Goal: Entertainment & Leisure: Consume media (video, audio)

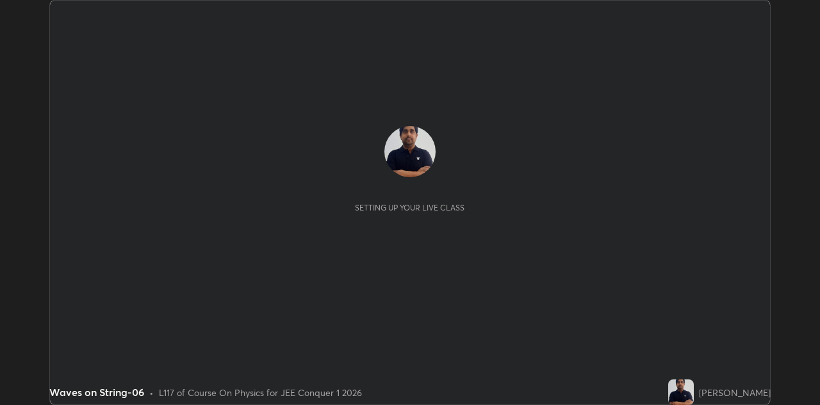
scroll to position [405, 819]
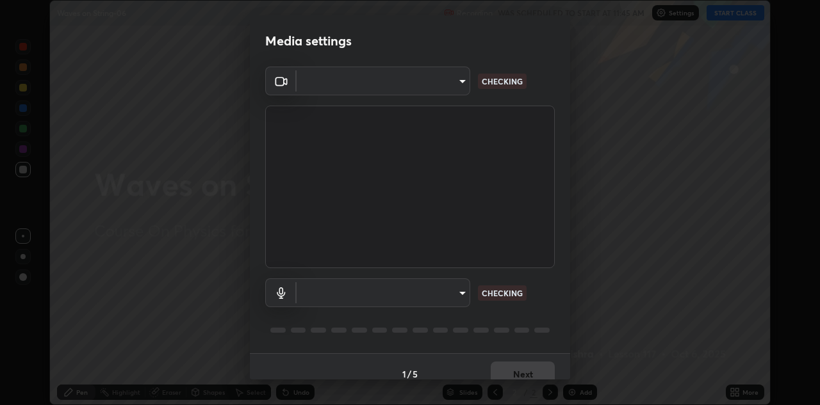
type input "6dd7f26dd43dc758996b1cf006e2949f7a02bee9d132d5f3f41e5eef0e7c266f"
type input "a07e0359a085a1bc4cc679dbd60ce8037715fa18570e4c09fc2009039dcf4ab1"
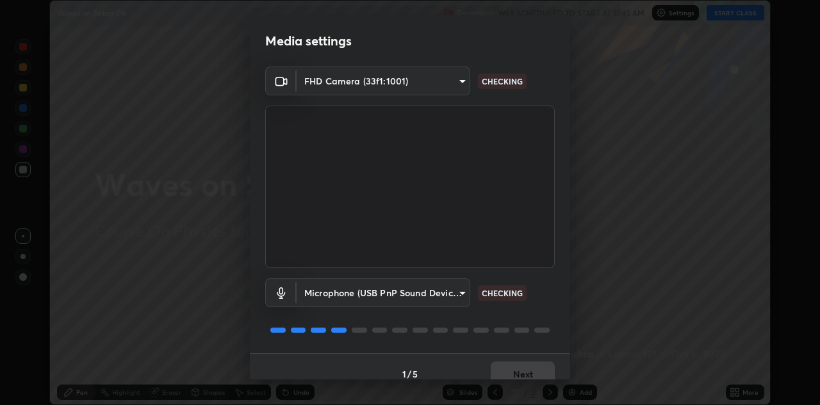
scroll to position [15, 0]
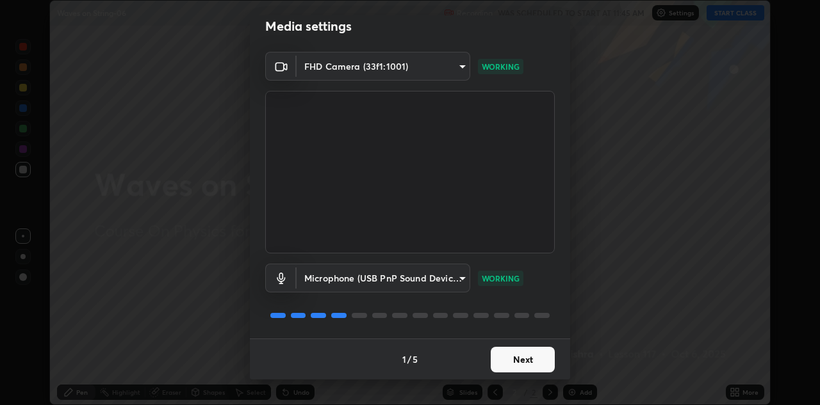
click at [534, 354] on button "Next" at bounding box center [523, 360] width 64 height 26
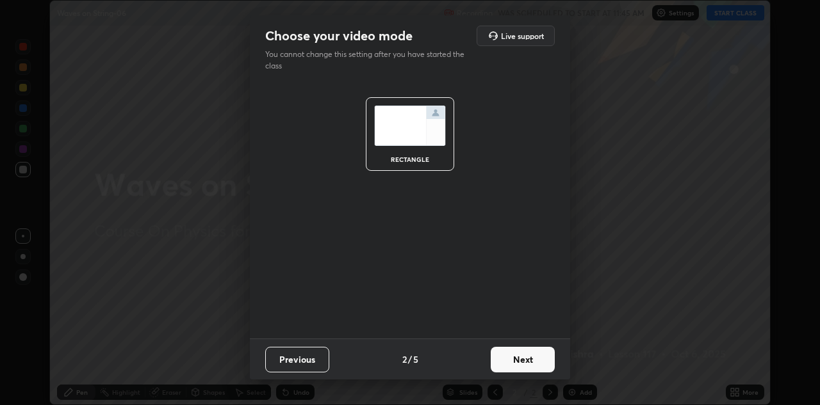
click at [532, 363] on button "Next" at bounding box center [523, 360] width 64 height 26
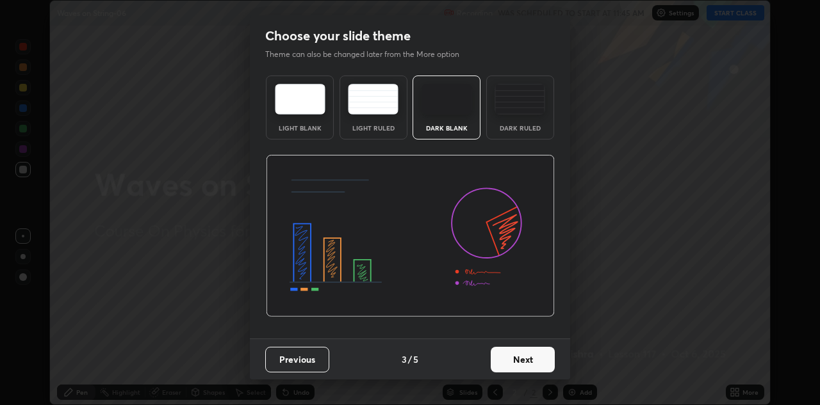
click at [536, 362] on button "Next" at bounding box center [523, 360] width 64 height 26
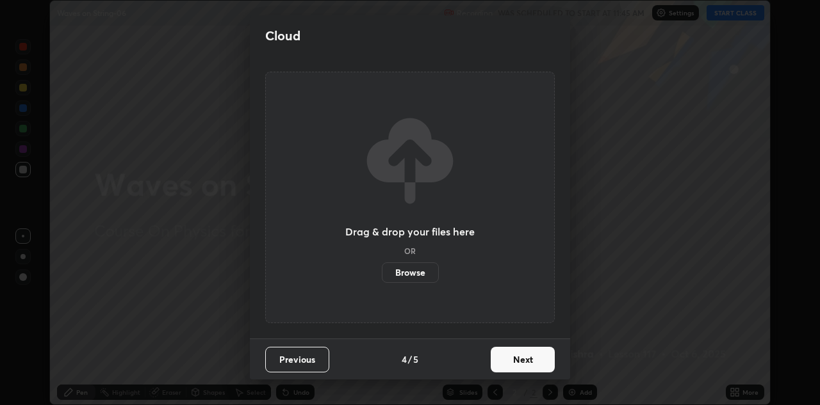
click at [536, 363] on button "Next" at bounding box center [523, 360] width 64 height 26
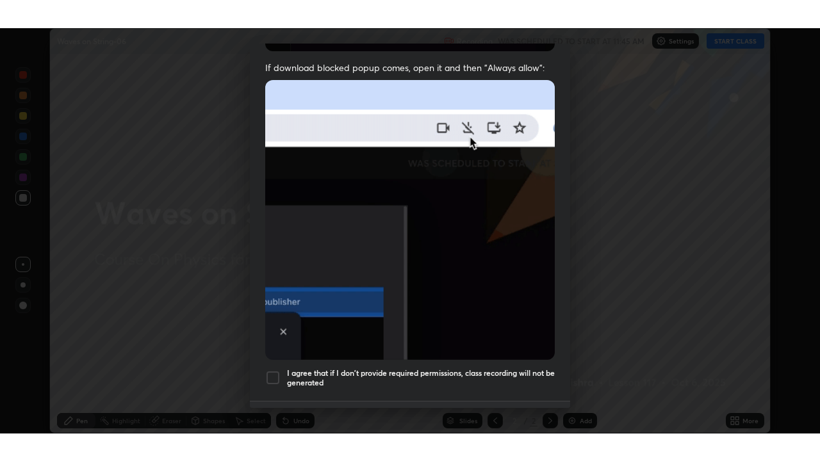
scroll to position [276, 0]
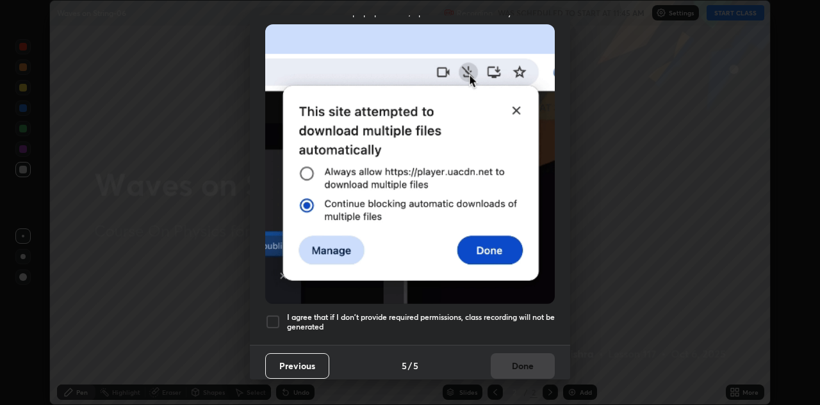
click at [271, 318] on div at bounding box center [272, 322] width 15 height 15
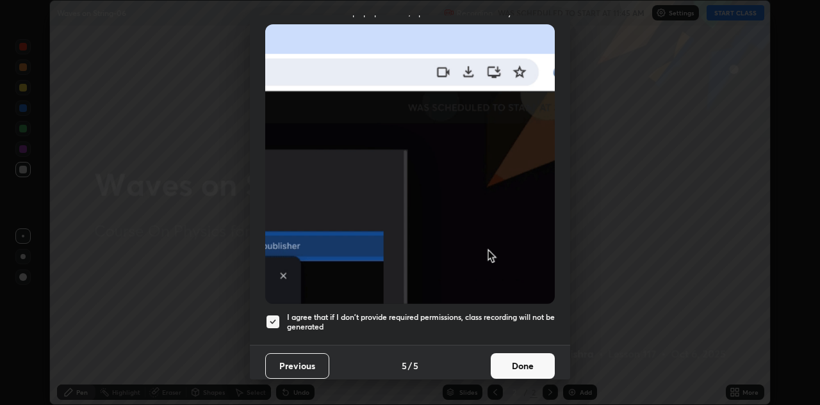
click at [521, 355] on button "Done" at bounding box center [523, 367] width 64 height 26
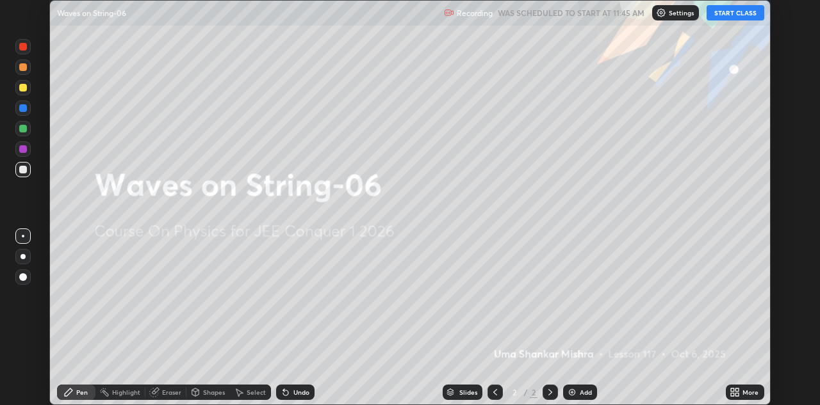
click at [731, 14] on button "START CLASS" at bounding box center [736, 12] width 58 height 15
click at [731, 395] on icon at bounding box center [732, 394] width 3 height 3
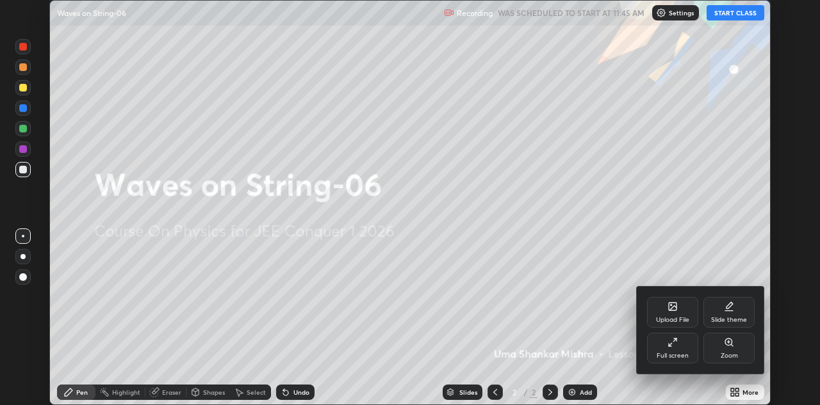
click at [663, 354] on div "Full screen" at bounding box center [673, 356] width 32 height 6
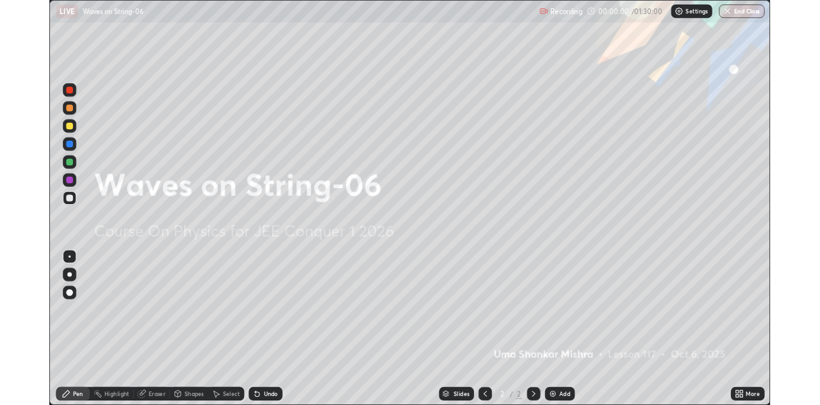
scroll to position [461, 820]
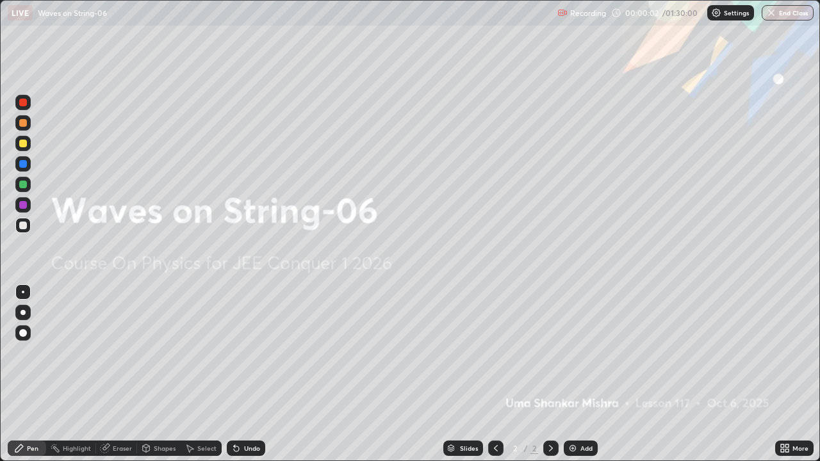
click at [566, 405] on div "Add" at bounding box center [581, 448] width 34 height 15
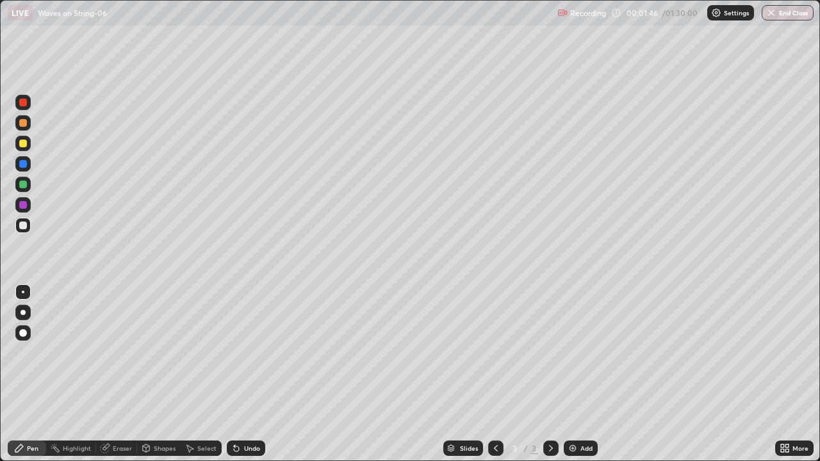
click at [573, 405] on img at bounding box center [573, 448] width 10 height 10
click at [499, 405] on div at bounding box center [495, 448] width 15 height 15
click at [27, 230] on div at bounding box center [22, 225] width 15 height 15
click at [23, 185] on div at bounding box center [23, 185] width 8 height 8
click at [24, 225] on div at bounding box center [23, 226] width 8 height 8
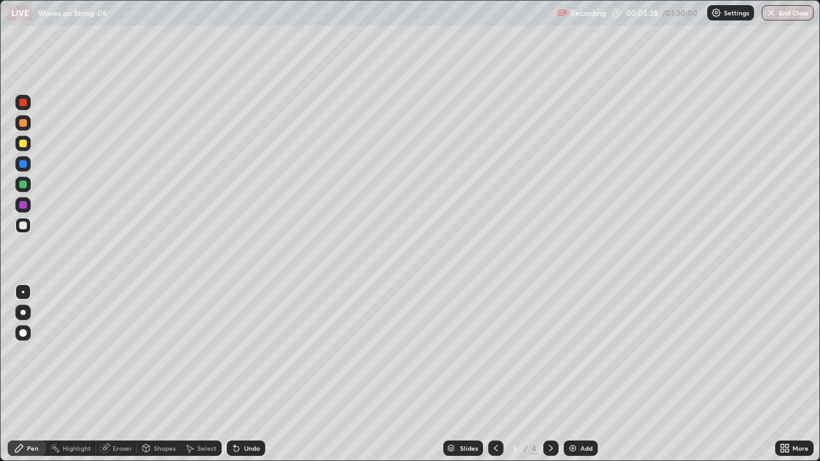
click at [25, 225] on div at bounding box center [23, 226] width 8 height 8
click at [23, 144] on div at bounding box center [23, 144] width 8 height 8
click at [24, 225] on div at bounding box center [23, 226] width 8 height 8
click at [22, 203] on div at bounding box center [23, 205] width 8 height 8
click at [26, 225] on div at bounding box center [23, 226] width 8 height 8
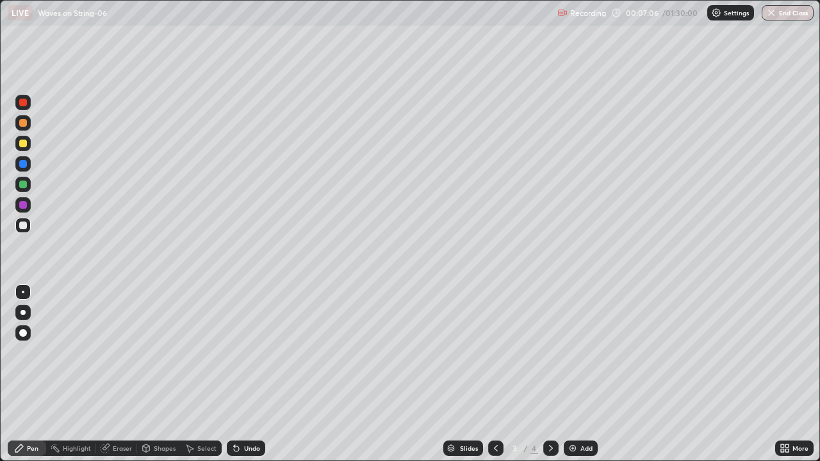
click at [23, 229] on div at bounding box center [23, 226] width 8 height 8
click at [22, 207] on div at bounding box center [23, 205] width 8 height 8
click at [22, 230] on div at bounding box center [22, 225] width 15 height 15
click at [22, 208] on div at bounding box center [23, 205] width 8 height 8
click at [124, 405] on div "Eraser" at bounding box center [122, 448] width 19 height 6
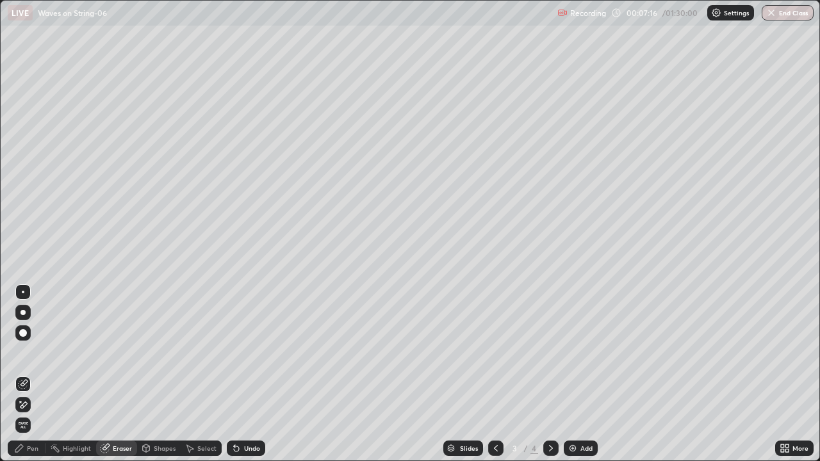
click at [29, 405] on div "Pen" at bounding box center [27, 448] width 38 height 15
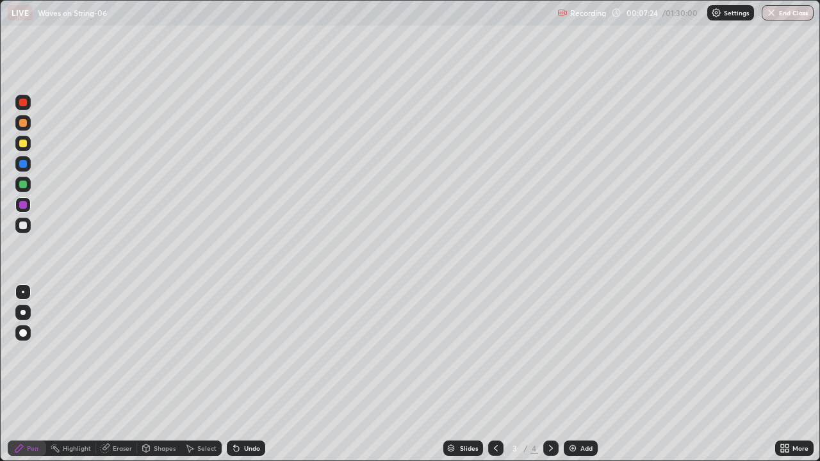
click at [22, 144] on div at bounding box center [23, 144] width 8 height 8
click at [234, 405] on icon at bounding box center [236, 448] width 5 height 5
click at [236, 405] on icon at bounding box center [236, 448] width 5 height 5
click at [234, 405] on icon at bounding box center [236, 448] width 5 height 5
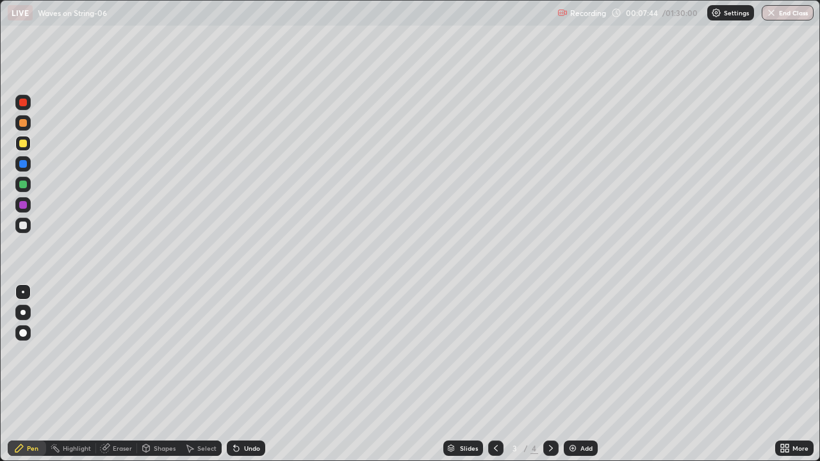
click at [234, 405] on icon at bounding box center [236, 448] width 5 height 5
click at [32, 405] on div "Pen" at bounding box center [33, 448] width 12 height 6
click at [26, 144] on div at bounding box center [23, 144] width 8 height 8
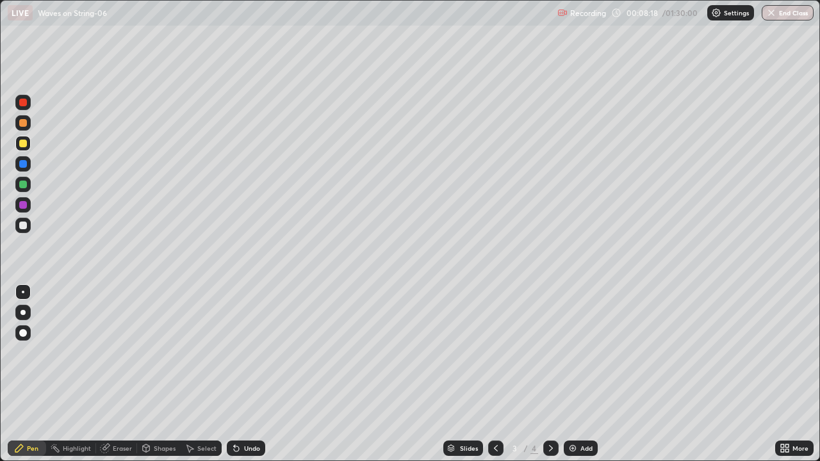
click at [22, 229] on div at bounding box center [23, 226] width 8 height 8
click at [23, 147] on div at bounding box center [23, 144] width 8 height 8
click at [23, 146] on div at bounding box center [23, 144] width 8 height 8
click at [24, 188] on div at bounding box center [23, 185] width 8 height 8
click at [24, 146] on div at bounding box center [23, 144] width 8 height 8
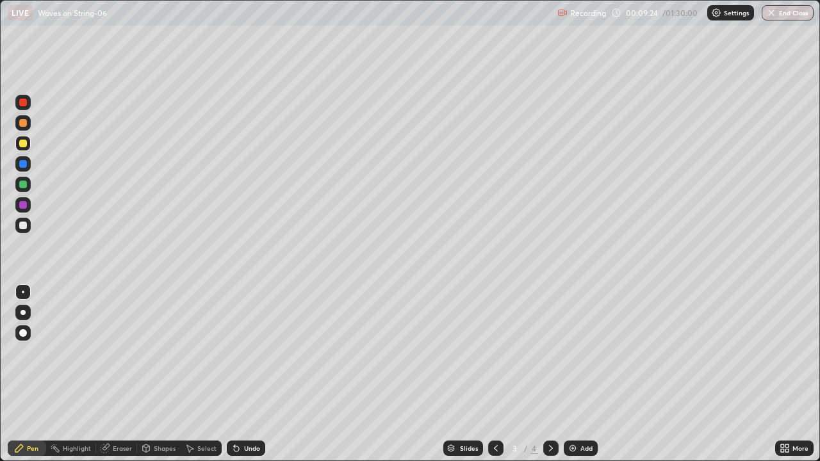
click at [24, 147] on div at bounding box center [23, 144] width 8 height 8
click at [234, 405] on icon at bounding box center [236, 448] width 5 height 5
click at [232, 405] on div "Undo" at bounding box center [246, 448] width 38 height 15
click at [235, 405] on icon at bounding box center [236, 448] width 10 height 10
click at [23, 147] on div at bounding box center [23, 144] width 8 height 8
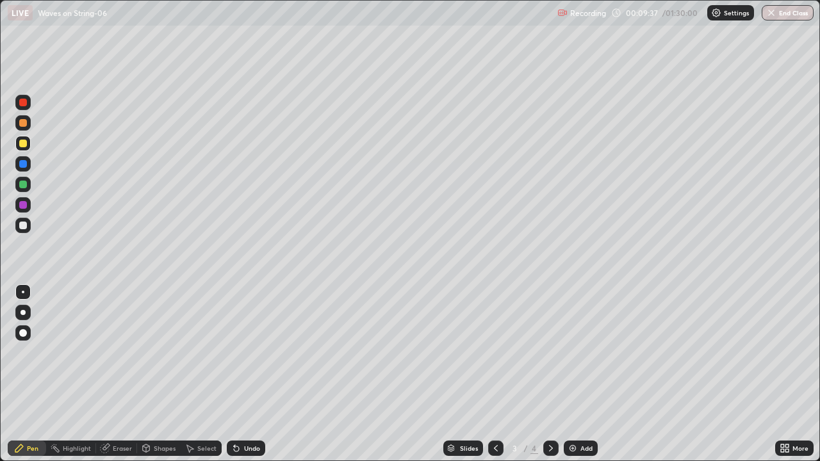
click at [23, 185] on div at bounding box center [23, 185] width 8 height 8
click at [26, 145] on div at bounding box center [23, 144] width 8 height 8
click at [124, 405] on div "Eraser" at bounding box center [116, 448] width 41 height 15
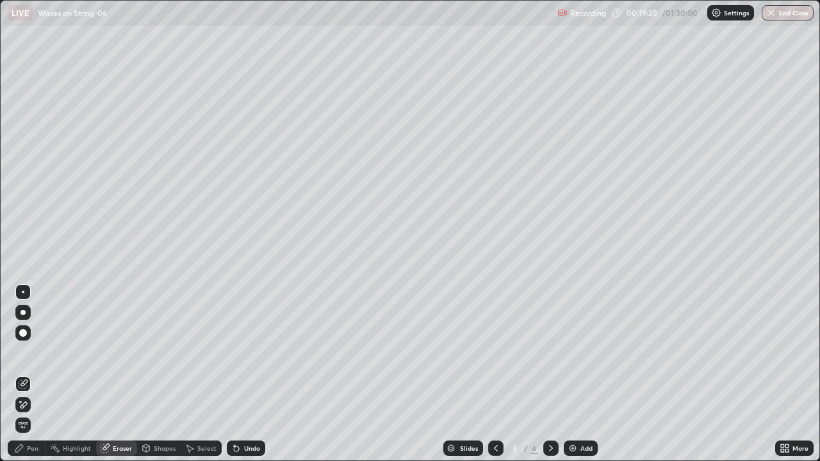
click at [37, 405] on div "Pen" at bounding box center [33, 448] width 12 height 6
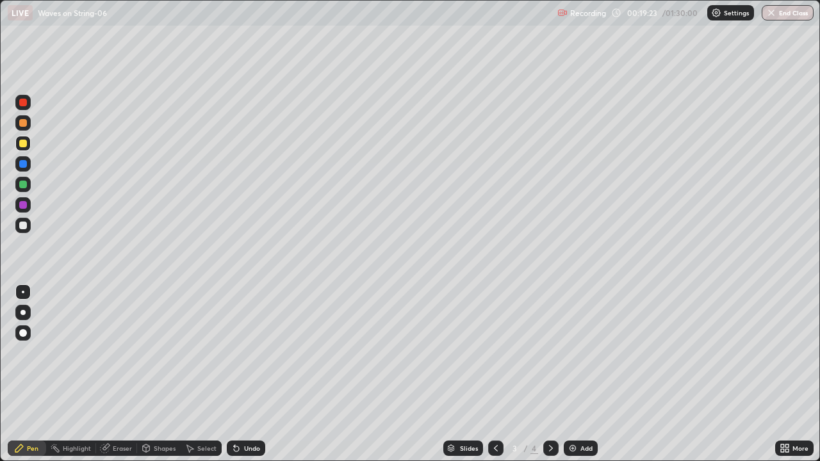
click at [24, 187] on div at bounding box center [23, 185] width 8 height 8
click at [550, 405] on icon at bounding box center [551, 448] width 10 height 10
click at [493, 405] on icon at bounding box center [496, 448] width 10 height 10
click at [548, 405] on icon at bounding box center [551, 448] width 10 height 10
click at [29, 229] on div at bounding box center [22, 225] width 15 height 15
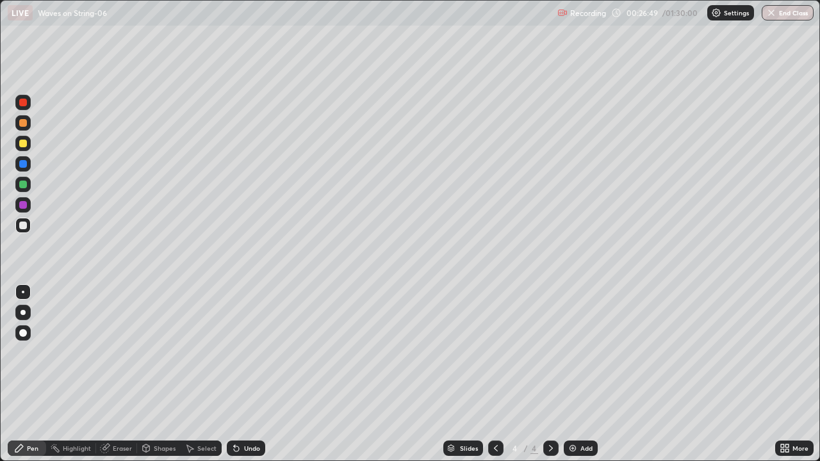
click at [24, 147] on div at bounding box center [23, 144] width 8 height 8
click at [24, 146] on div at bounding box center [23, 144] width 8 height 8
click at [26, 102] on div at bounding box center [23, 103] width 8 height 8
click at [24, 231] on div at bounding box center [22, 225] width 15 height 15
click at [20, 144] on div at bounding box center [23, 144] width 8 height 8
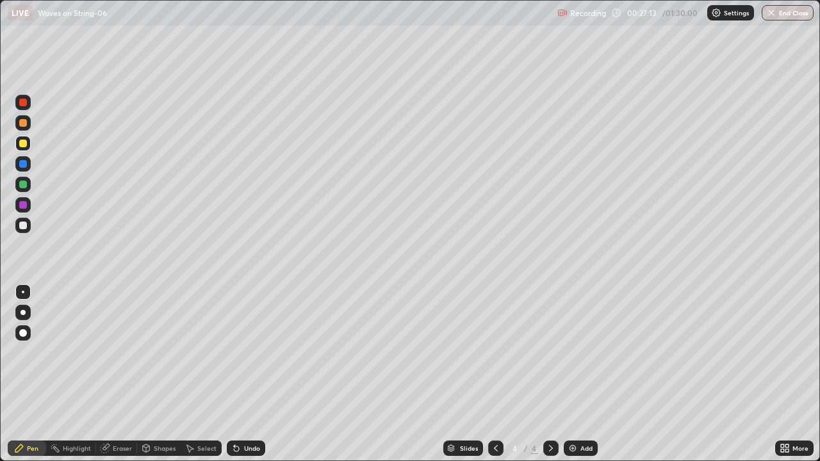
click at [25, 108] on div at bounding box center [22, 102] width 15 height 15
click at [24, 229] on div at bounding box center [23, 226] width 8 height 8
click at [23, 206] on div at bounding box center [23, 205] width 8 height 8
click at [23, 104] on div at bounding box center [23, 103] width 8 height 8
click at [26, 145] on div at bounding box center [23, 144] width 8 height 8
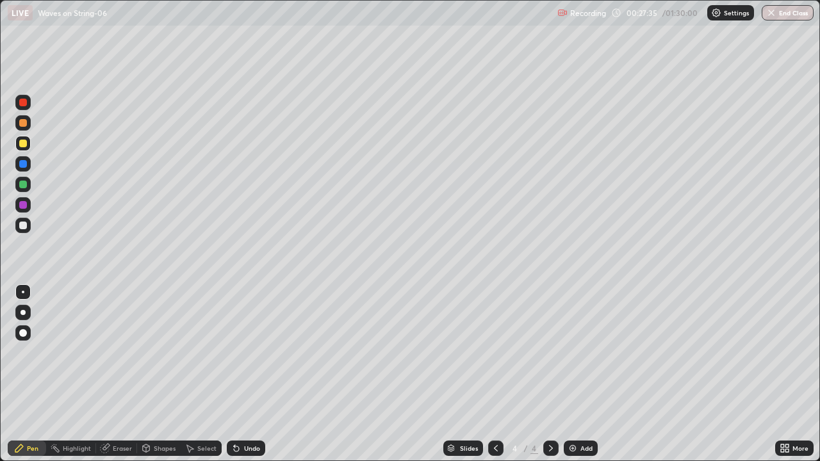
click at [117, 405] on div "Eraser" at bounding box center [116, 448] width 41 height 15
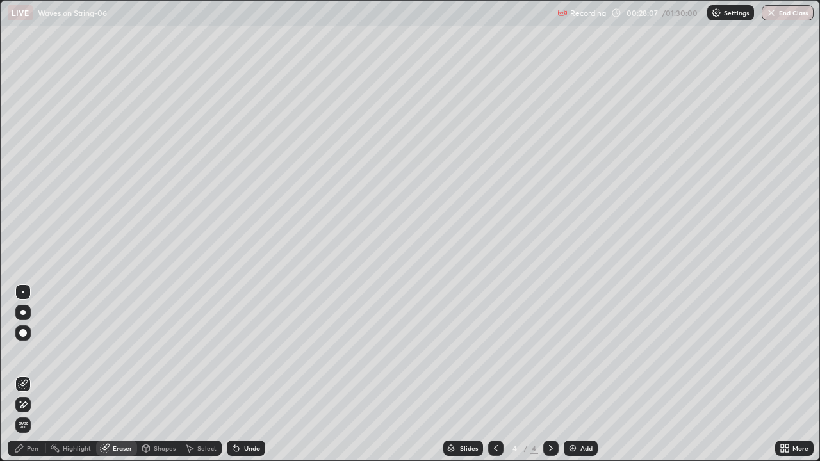
click at [34, 405] on div "Pen" at bounding box center [33, 448] width 12 height 6
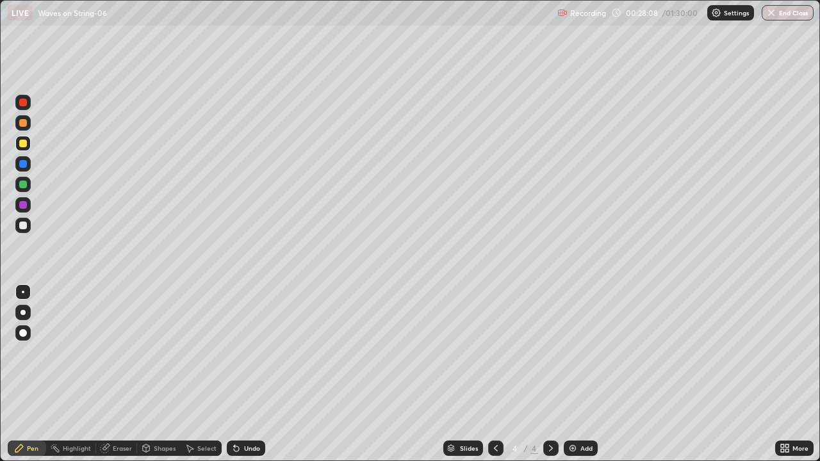
click at [23, 207] on div at bounding box center [23, 205] width 8 height 8
click at [25, 227] on div at bounding box center [23, 226] width 8 height 8
click at [21, 188] on div at bounding box center [23, 185] width 8 height 8
click at [23, 226] on div at bounding box center [23, 226] width 8 height 8
click at [24, 147] on div at bounding box center [23, 144] width 8 height 8
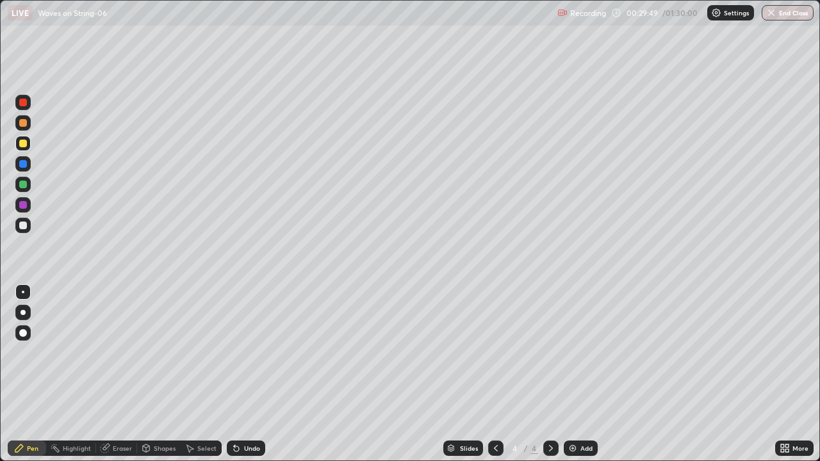
click at [118, 405] on div "Eraser" at bounding box center [116, 448] width 41 height 15
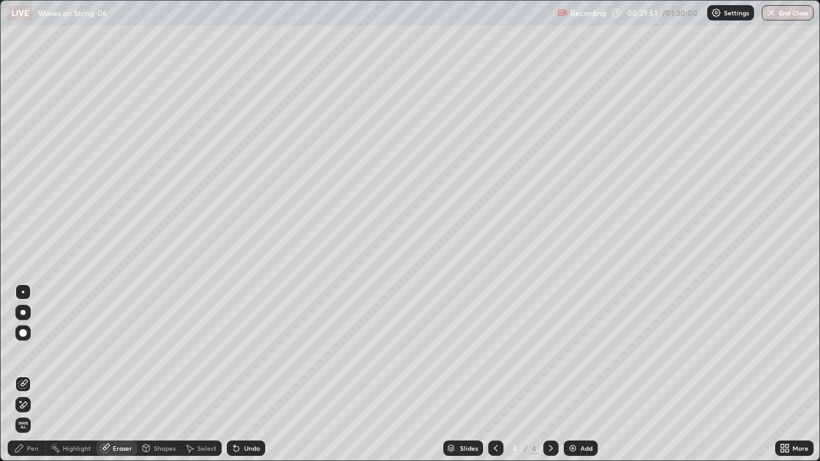
click at [33, 405] on div "Pen" at bounding box center [33, 448] width 12 height 6
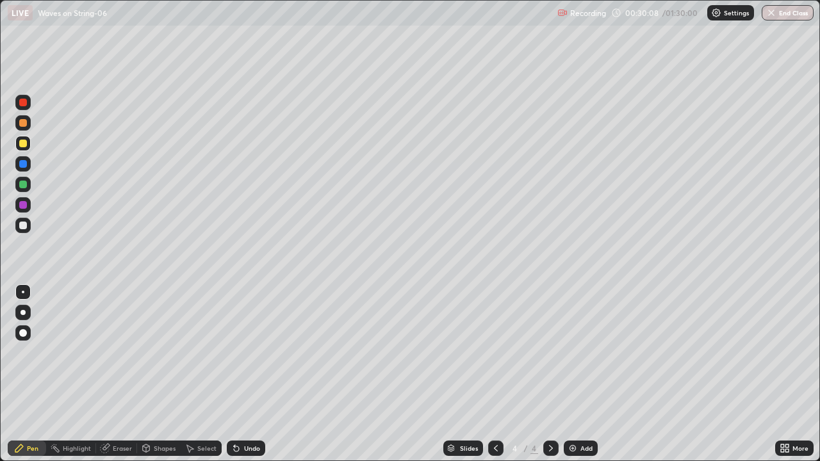
click at [118, 405] on div "Eraser" at bounding box center [122, 448] width 19 height 6
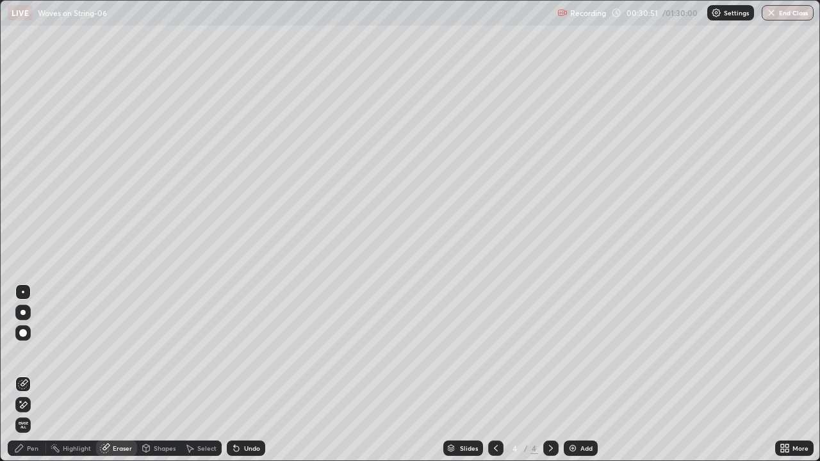
click at [32, 405] on div "Pen" at bounding box center [33, 448] width 12 height 6
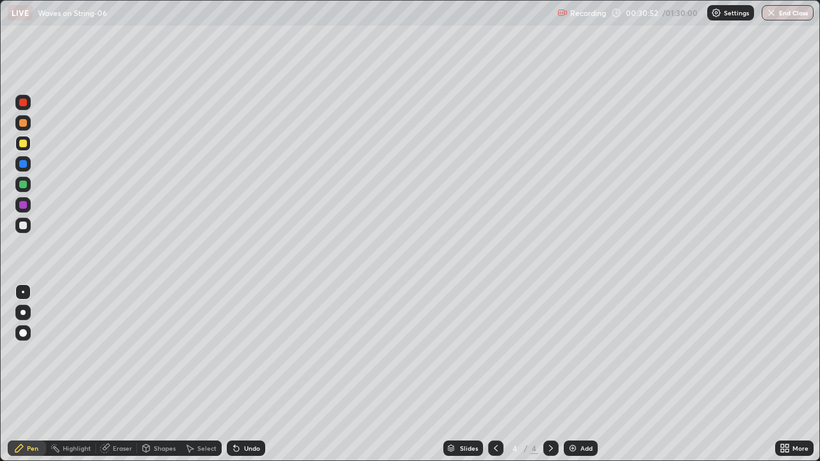
click at [25, 208] on div at bounding box center [23, 205] width 8 height 8
click at [124, 405] on div "Eraser" at bounding box center [122, 448] width 19 height 6
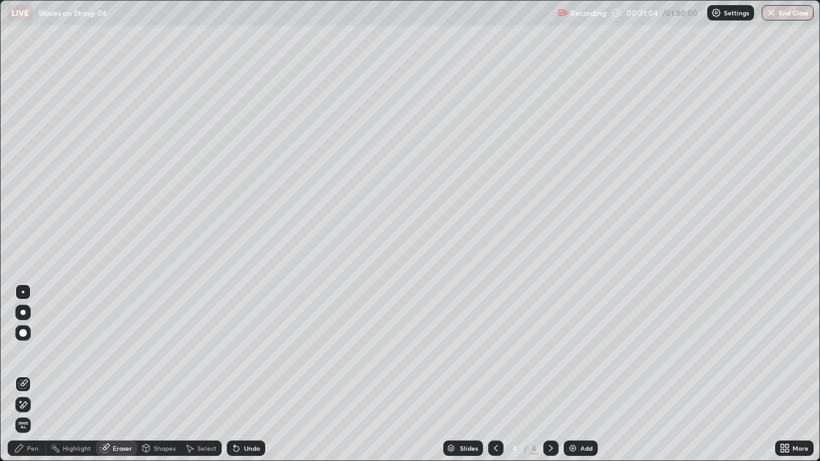
click at [33, 405] on div "Pen" at bounding box center [33, 448] width 12 height 6
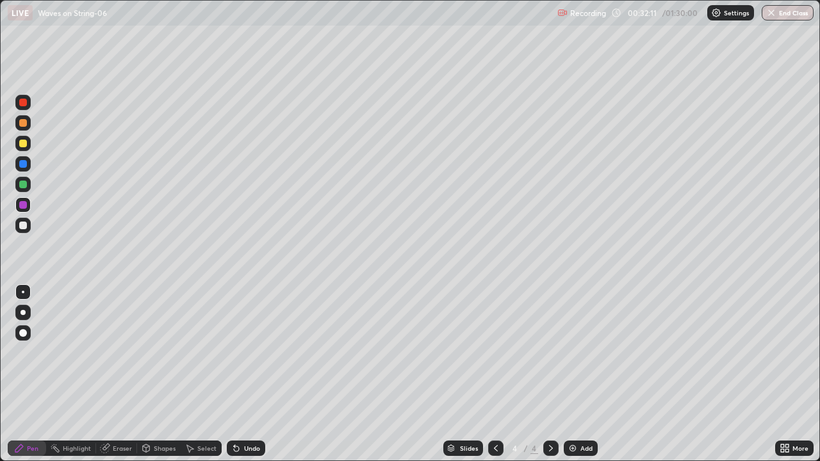
click at [127, 405] on div "Eraser" at bounding box center [122, 448] width 19 height 6
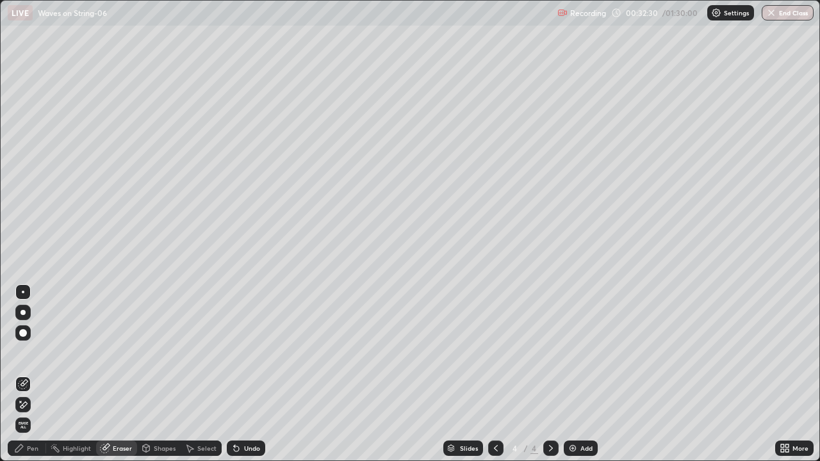
click at [32, 405] on div "Pen" at bounding box center [33, 448] width 12 height 6
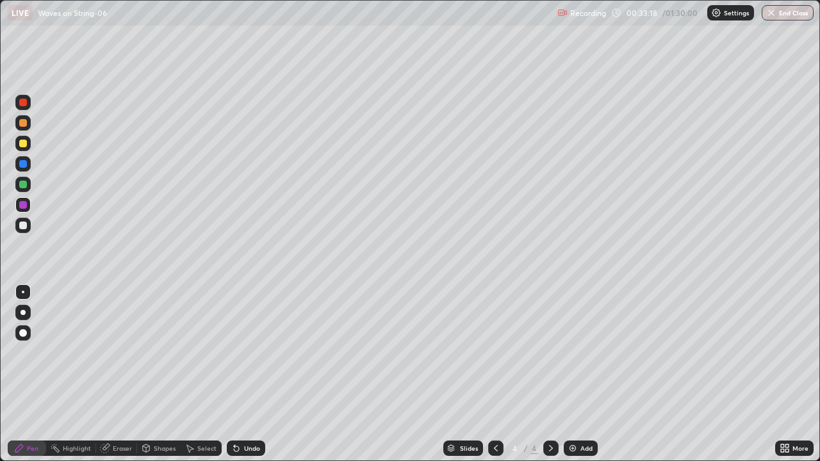
click at [24, 147] on div at bounding box center [23, 144] width 8 height 8
click at [23, 144] on div at bounding box center [23, 144] width 8 height 8
click at [23, 226] on div at bounding box center [23, 226] width 8 height 8
click at [24, 146] on div at bounding box center [23, 144] width 8 height 8
click at [123, 405] on div "Eraser" at bounding box center [122, 448] width 19 height 6
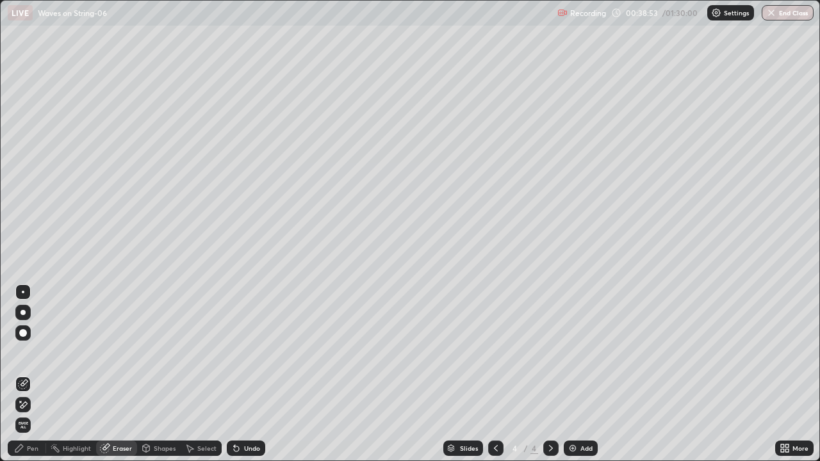
click at [31, 405] on div "Pen" at bounding box center [33, 448] width 12 height 6
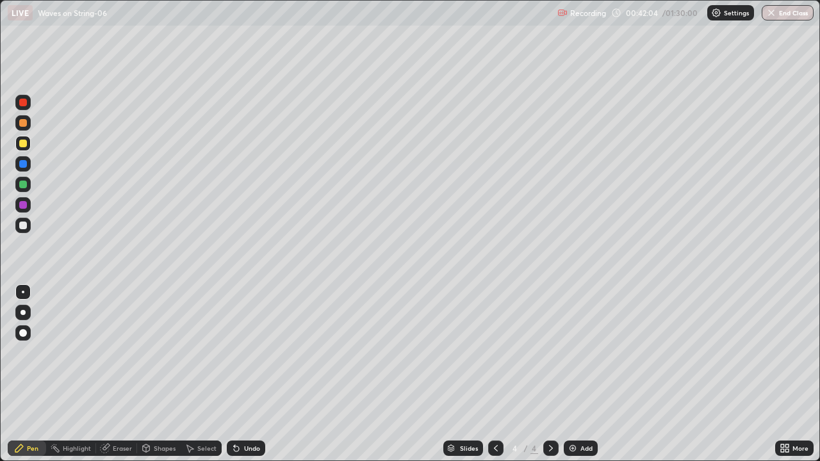
click at [125, 405] on div "Eraser" at bounding box center [122, 448] width 19 height 6
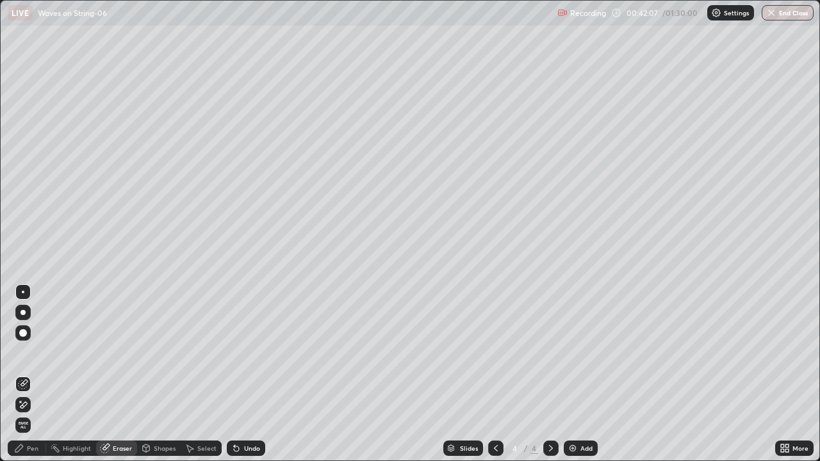
click at [35, 405] on div "Pen" at bounding box center [33, 448] width 12 height 6
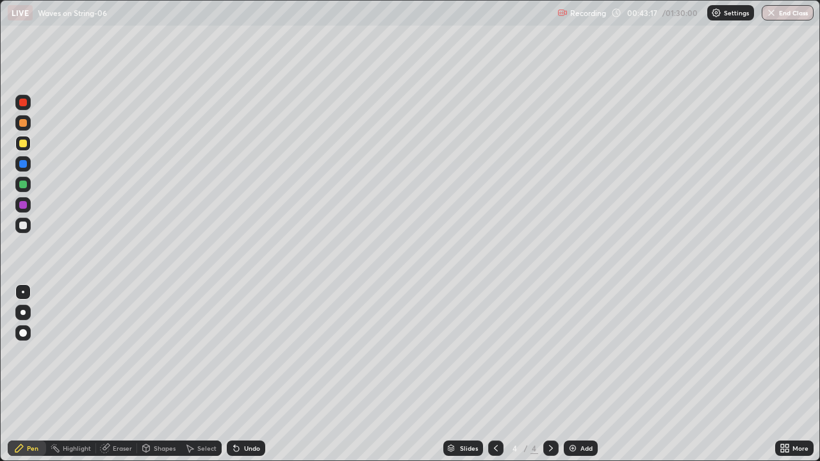
click at [575, 405] on div "Add" at bounding box center [581, 448] width 34 height 15
click at [496, 405] on icon at bounding box center [496, 448] width 4 height 6
click at [566, 405] on div "Add" at bounding box center [581, 448] width 34 height 15
click at [489, 405] on div at bounding box center [495, 448] width 15 height 15
click at [495, 405] on icon at bounding box center [496, 448] width 10 height 10
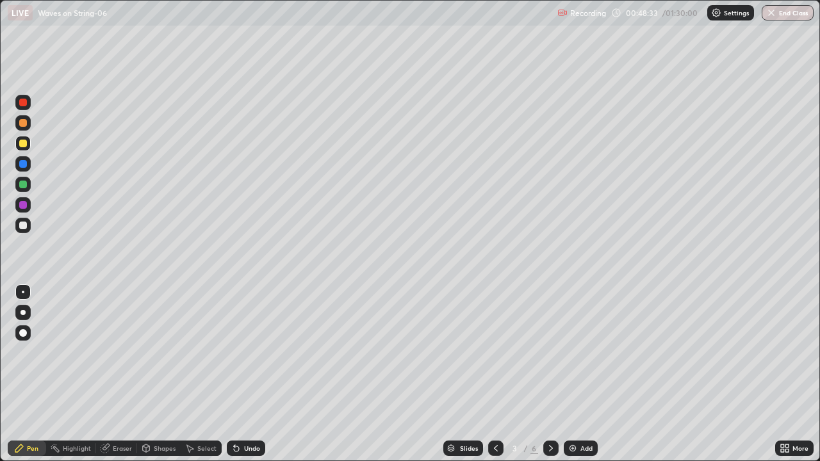
click at [551, 405] on icon at bounding box center [551, 448] width 10 height 10
click at [549, 405] on icon at bounding box center [551, 448] width 4 height 6
click at [24, 190] on div at bounding box center [22, 184] width 15 height 15
click at [24, 149] on div at bounding box center [22, 143] width 15 height 15
click at [546, 405] on icon at bounding box center [551, 448] width 10 height 10
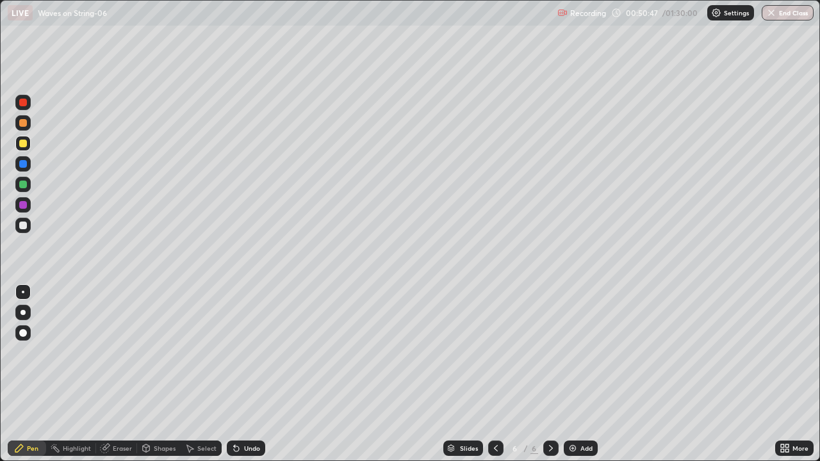
click at [123, 405] on div "Eraser" at bounding box center [122, 448] width 19 height 6
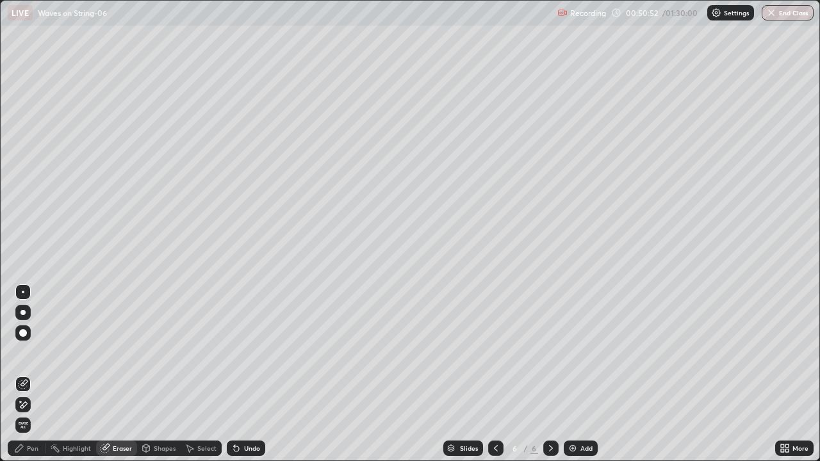
click at [494, 405] on icon at bounding box center [496, 448] width 10 height 10
click at [31, 405] on div "Pen" at bounding box center [27, 448] width 38 height 15
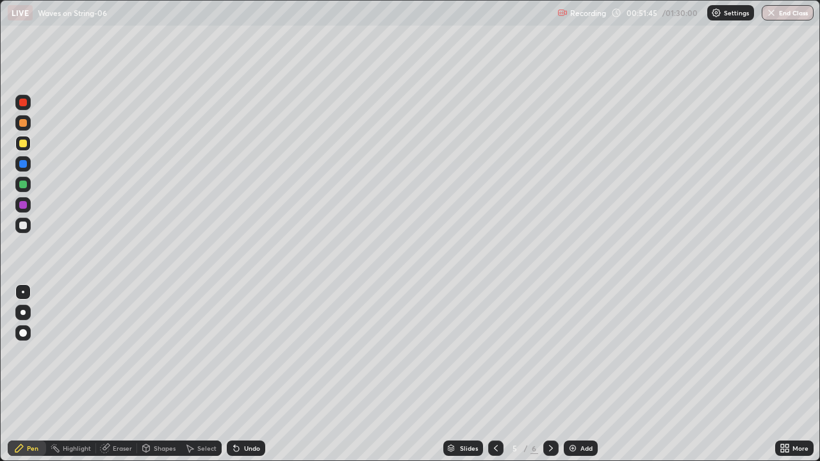
click at [24, 229] on div at bounding box center [23, 226] width 8 height 8
click at [23, 230] on div at bounding box center [22, 225] width 15 height 15
click at [26, 108] on div at bounding box center [22, 102] width 15 height 15
click at [117, 405] on div "Eraser" at bounding box center [122, 448] width 19 height 6
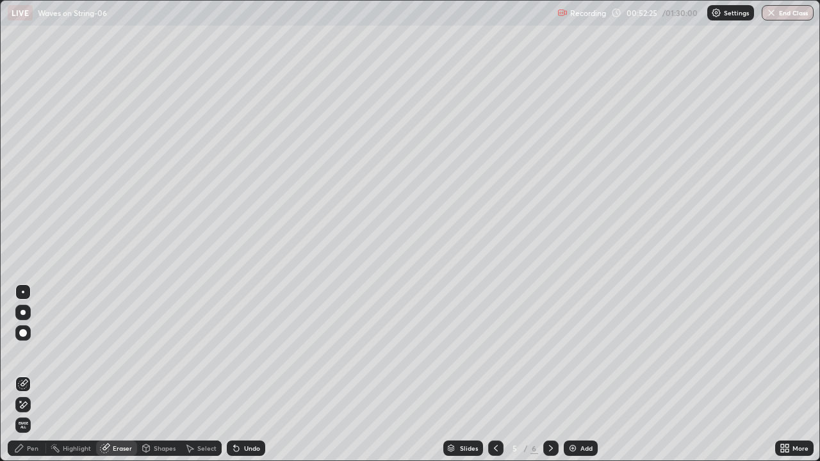
click at [35, 405] on div "Pen" at bounding box center [33, 448] width 12 height 6
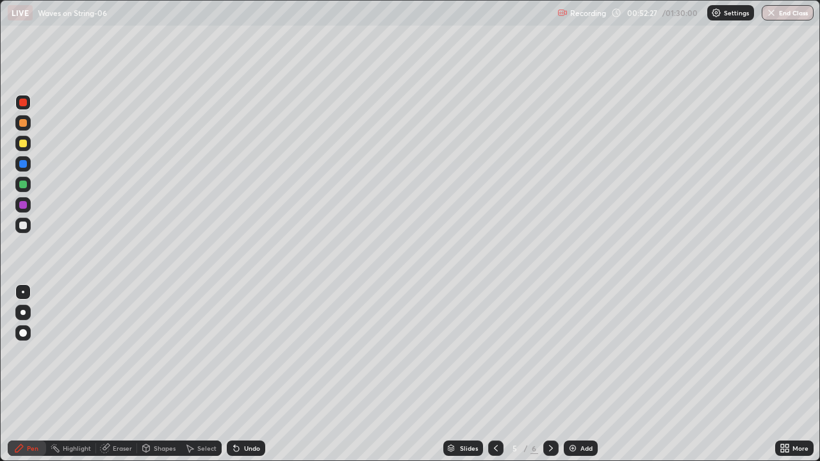
click at [26, 227] on div at bounding box center [23, 226] width 8 height 8
click at [24, 147] on div at bounding box center [23, 144] width 8 height 8
click at [26, 210] on div at bounding box center [22, 204] width 15 height 15
click at [26, 228] on div at bounding box center [23, 226] width 8 height 8
click at [25, 207] on div at bounding box center [23, 205] width 8 height 8
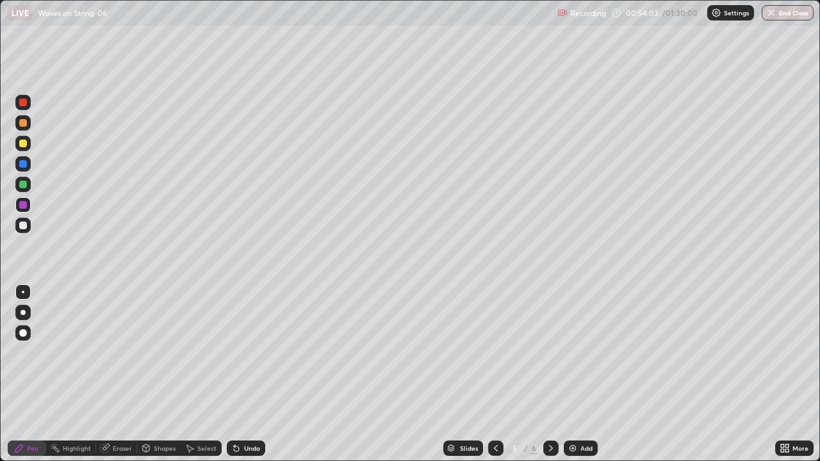
click at [126, 405] on div "Eraser" at bounding box center [122, 448] width 19 height 6
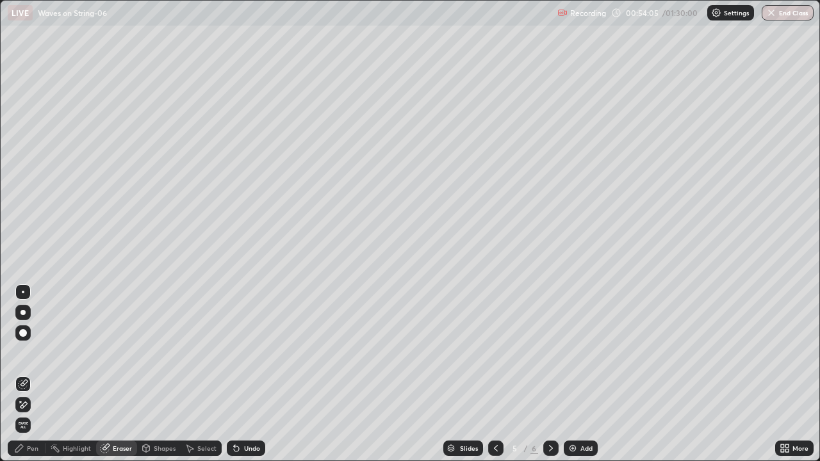
click at [34, 405] on div "Pen" at bounding box center [27, 448] width 38 height 15
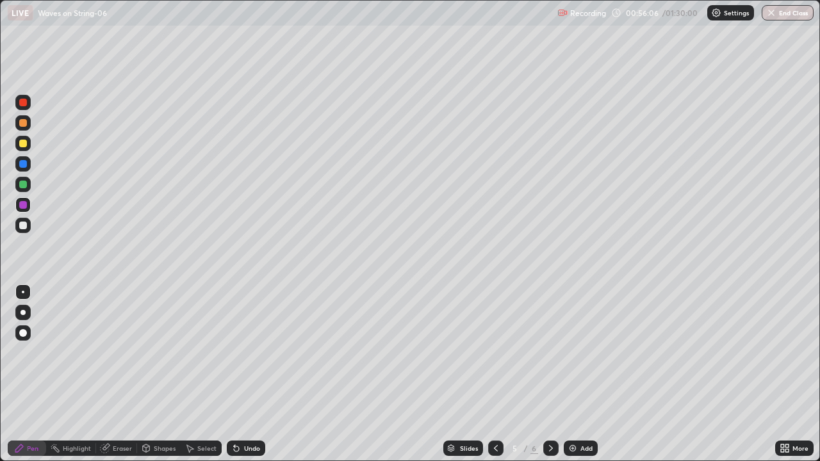
click at [122, 405] on div "Eraser" at bounding box center [122, 448] width 19 height 6
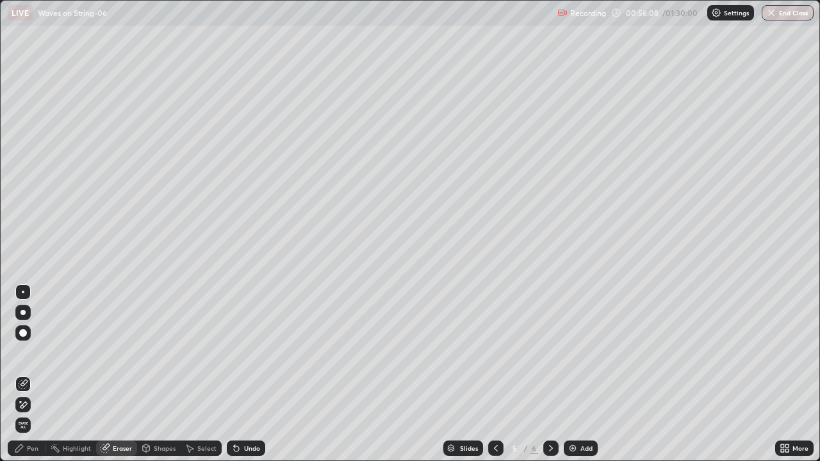
click at [38, 405] on div "Pen" at bounding box center [33, 448] width 12 height 6
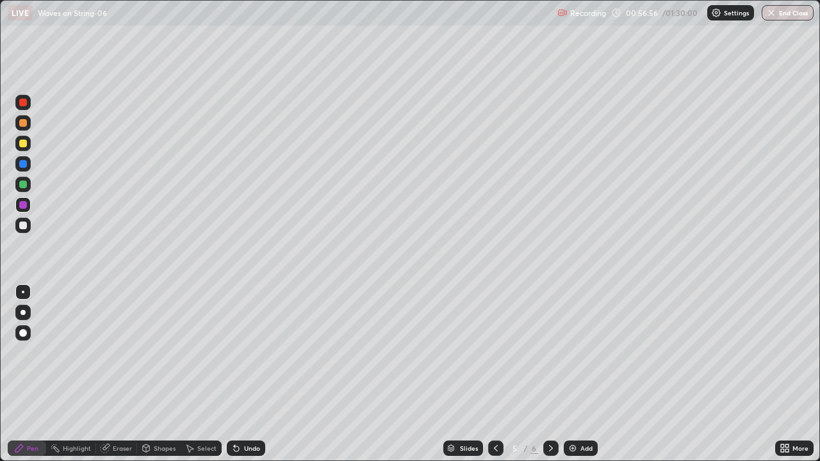
click at [23, 144] on div at bounding box center [23, 144] width 8 height 8
click at [557, 405] on div at bounding box center [550, 449] width 15 height 26
click at [25, 185] on div at bounding box center [23, 185] width 8 height 8
click at [25, 187] on div at bounding box center [23, 185] width 8 height 8
click at [22, 229] on div at bounding box center [23, 226] width 8 height 8
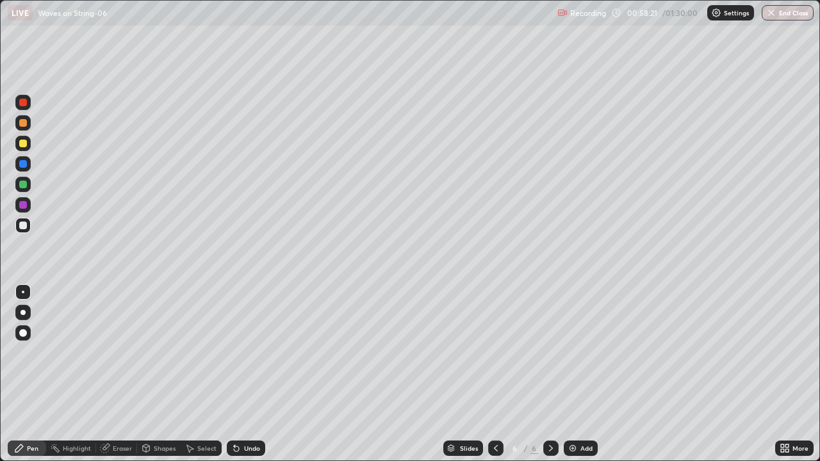
click at [24, 208] on div at bounding box center [23, 205] width 8 height 8
click at [24, 149] on div at bounding box center [22, 143] width 15 height 15
click at [162, 405] on div "Shapes" at bounding box center [165, 448] width 22 height 6
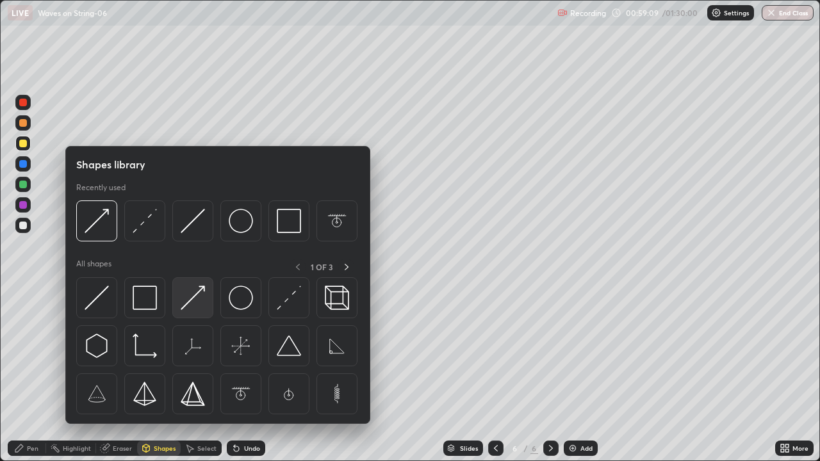
click at [191, 302] on img at bounding box center [193, 298] width 24 height 24
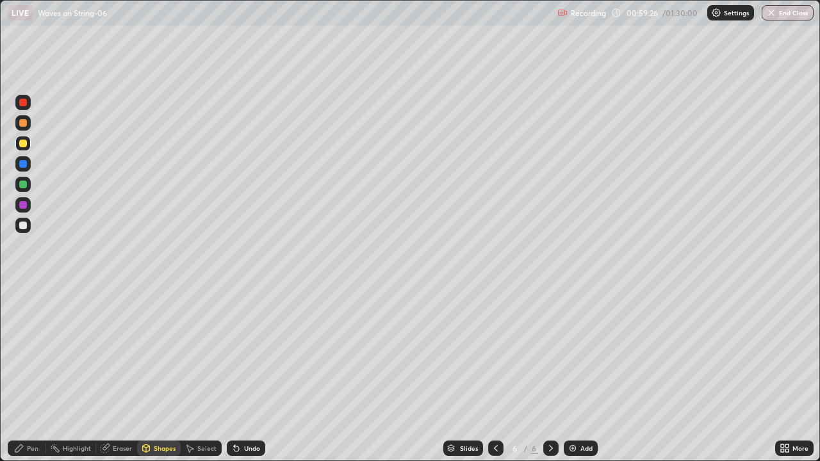
click at [35, 405] on div "Pen" at bounding box center [33, 448] width 12 height 6
click at [26, 225] on div at bounding box center [23, 226] width 8 height 8
click at [23, 169] on div at bounding box center [22, 163] width 15 height 15
click at [23, 226] on div at bounding box center [23, 226] width 8 height 8
click at [24, 225] on div at bounding box center [23, 226] width 8 height 8
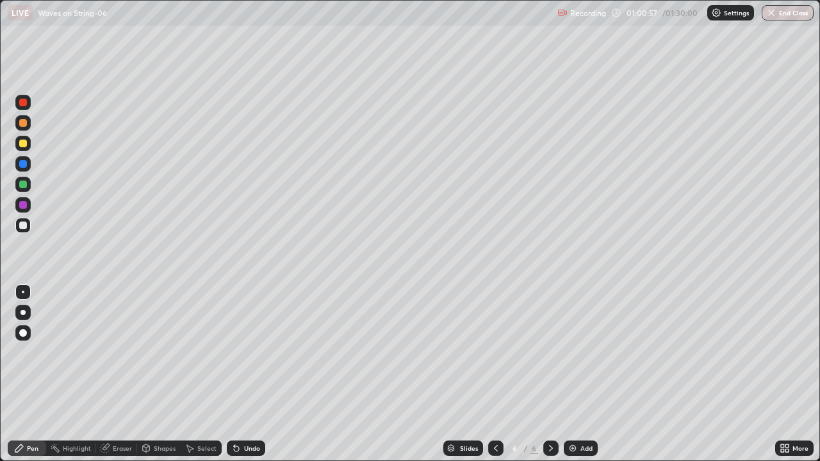
click at [236, 405] on icon at bounding box center [236, 448] width 5 height 5
click at [235, 405] on icon at bounding box center [236, 448] width 5 height 5
click at [22, 204] on div at bounding box center [23, 205] width 8 height 8
click at [240, 405] on div "Undo" at bounding box center [246, 448] width 38 height 15
click at [24, 227] on div at bounding box center [23, 226] width 8 height 8
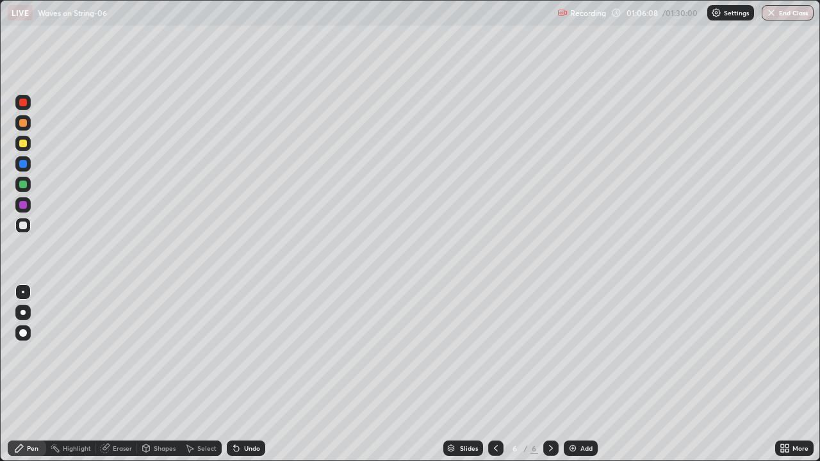
click at [23, 211] on div at bounding box center [22, 204] width 15 height 15
click at [120, 405] on div "Eraser" at bounding box center [116, 448] width 41 height 15
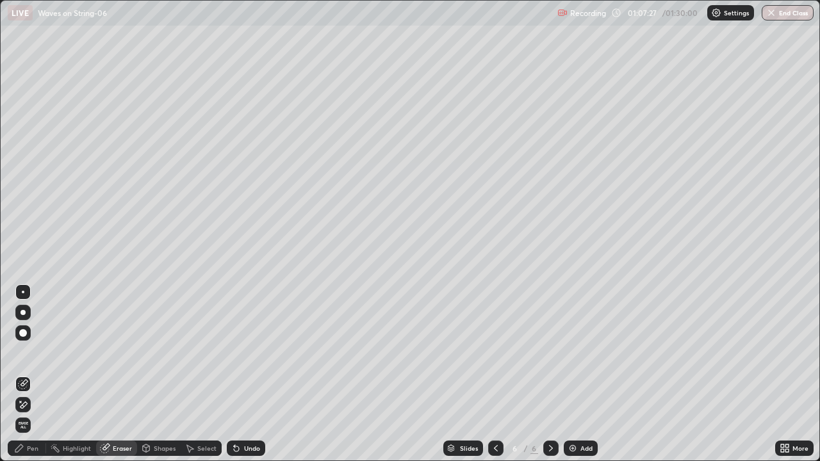
click at [34, 405] on div "Pen" at bounding box center [27, 448] width 38 height 15
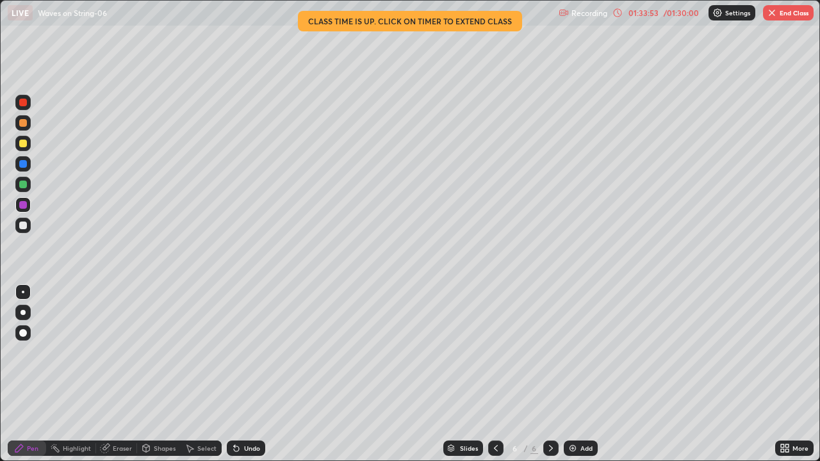
click at [770, 10] on img "button" at bounding box center [772, 13] width 10 height 10
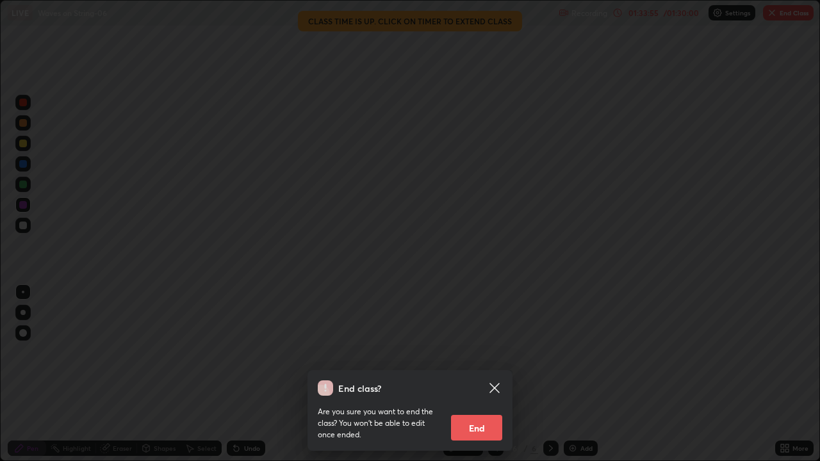
click at [480, 405] on button "End" at bounding box center [476, 428] width 51 height 26
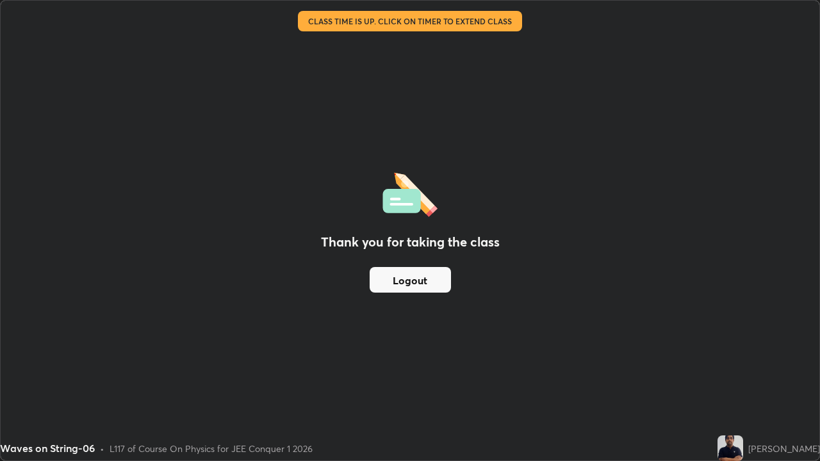
click at [430, 289] on button "Logout" at bounding box center [410, 280] width 81 height 26
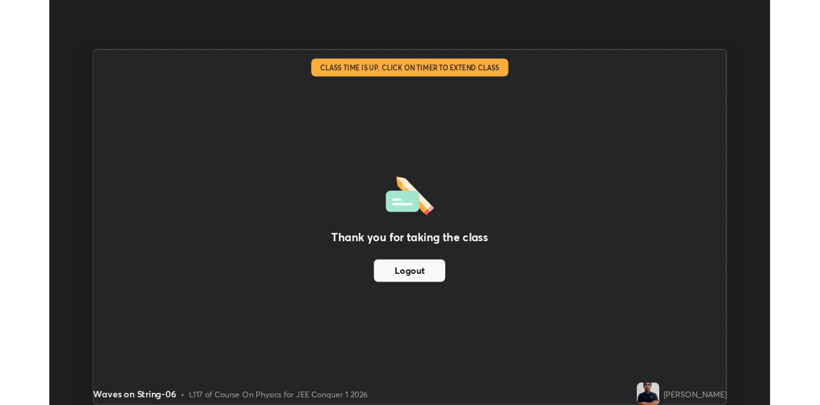
scroll to position [63649, 63234]
